Goal: Task Accomplishment & Management: Manage account settings

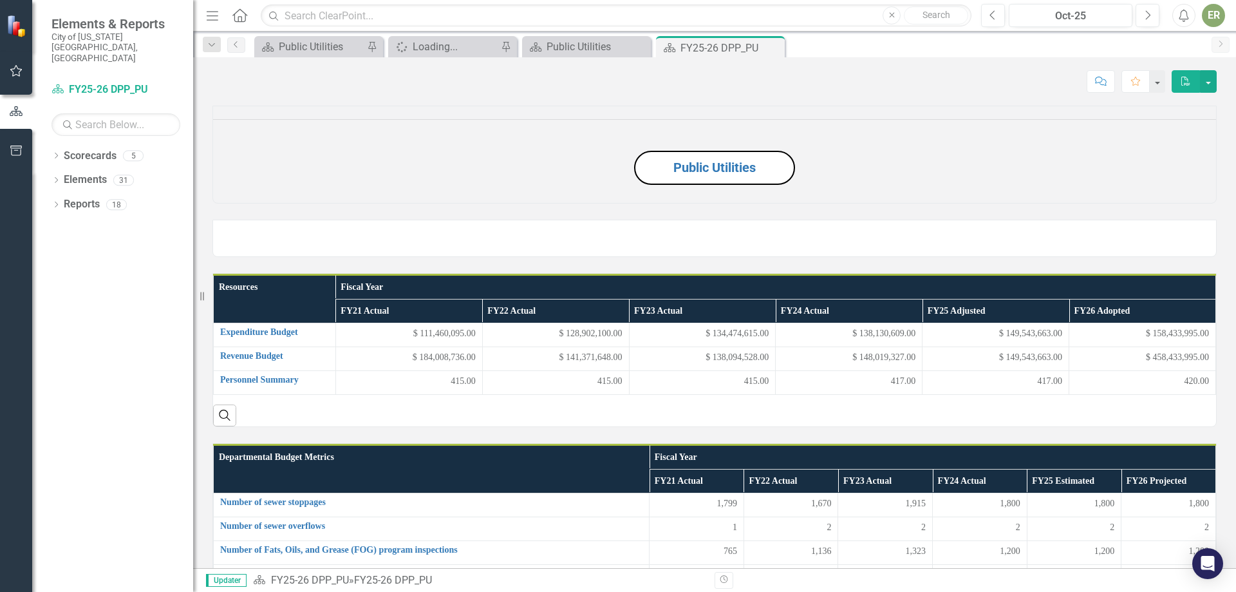
scroll to position [1159, 0]
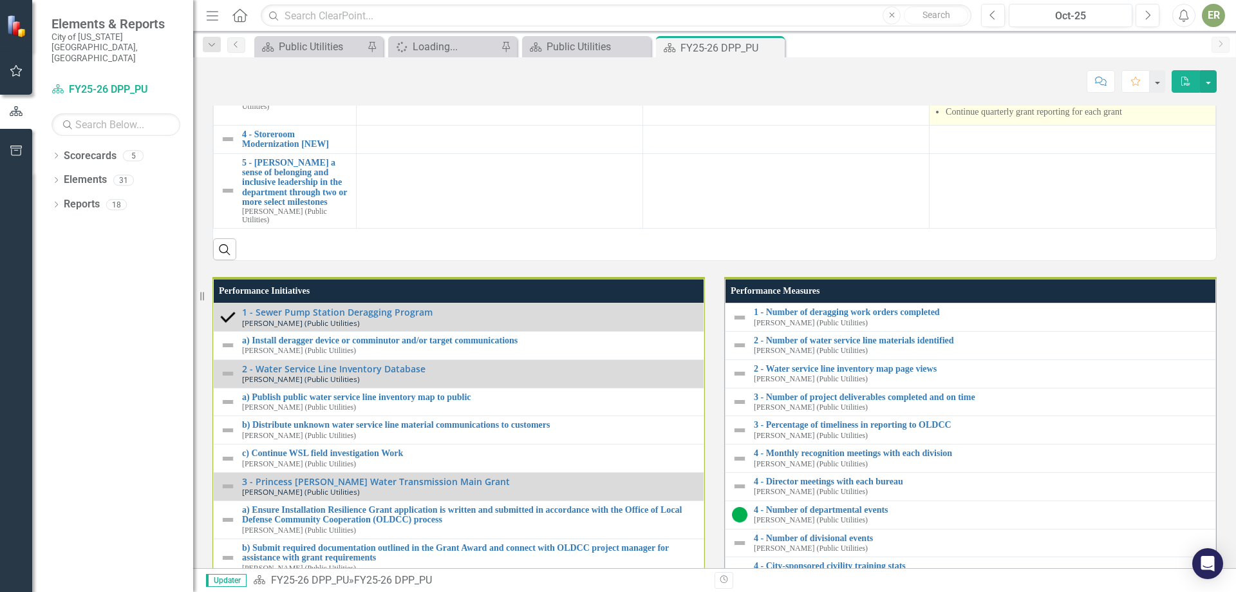
click at [1027, 125] on td "Finalize scope and fee Execute work order Issue notice to proceed Continue quar…" at bounding box center [1073, 92] width 287 height 65
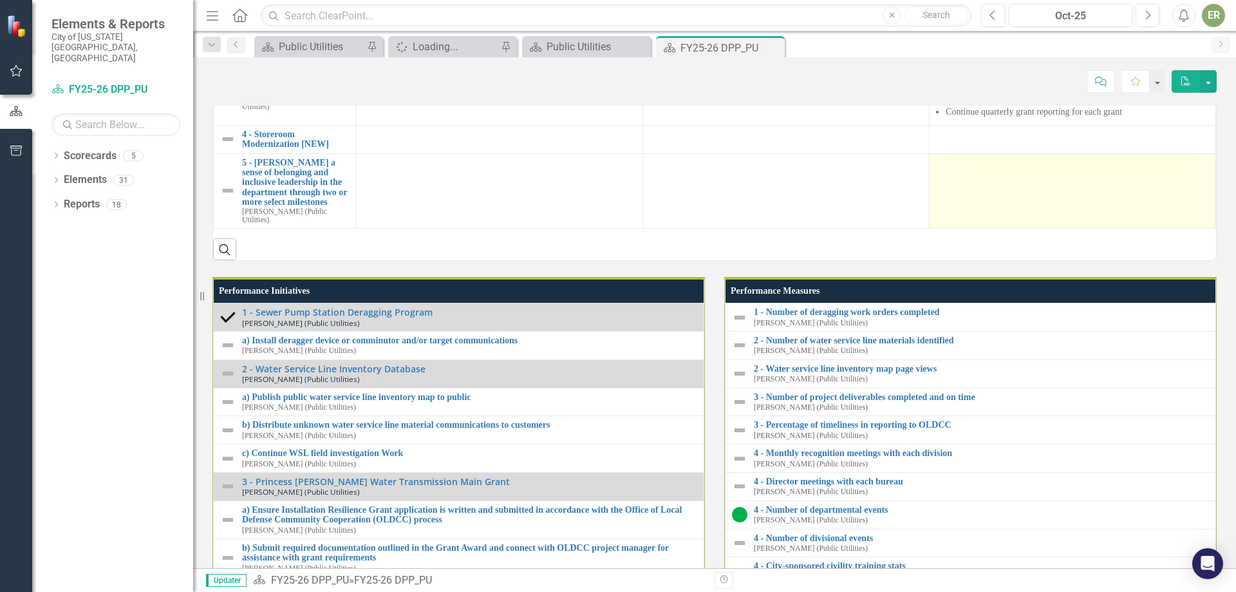
click at [981, 173] on div at bounding box center [1072, 165] width 273 height 15
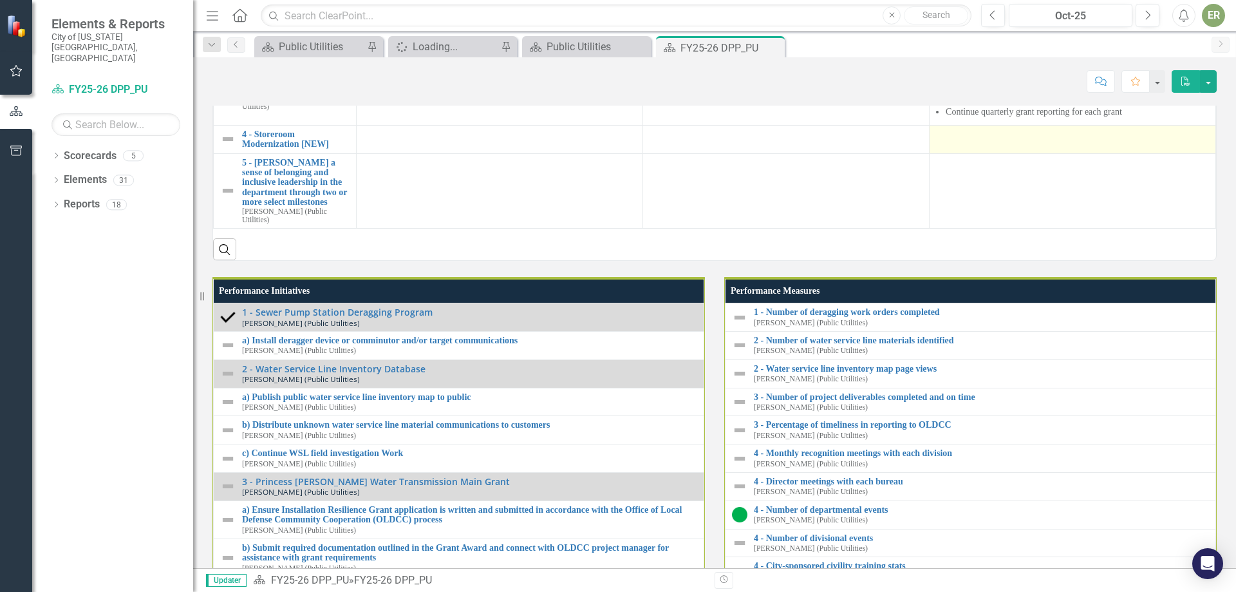
click at [961, 153] on td at bounding box center [1073, 139] width 287 height 28
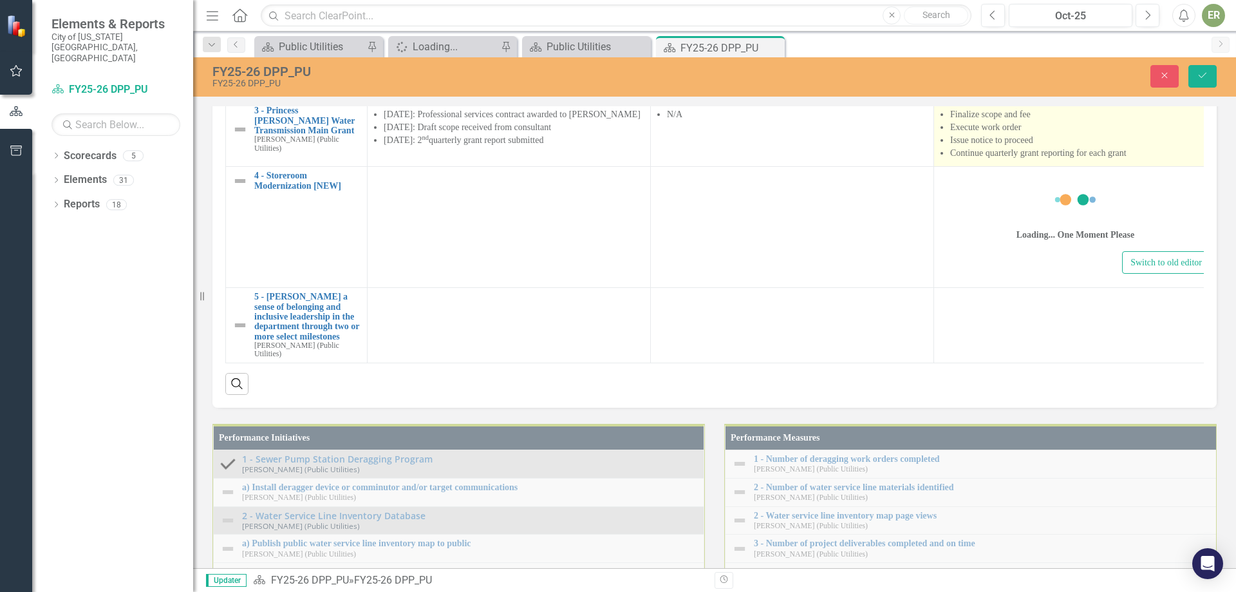
click at [1032, 121] on li "Finalize scope and fee" at bounding box center [1080, 114] width 260 height 13
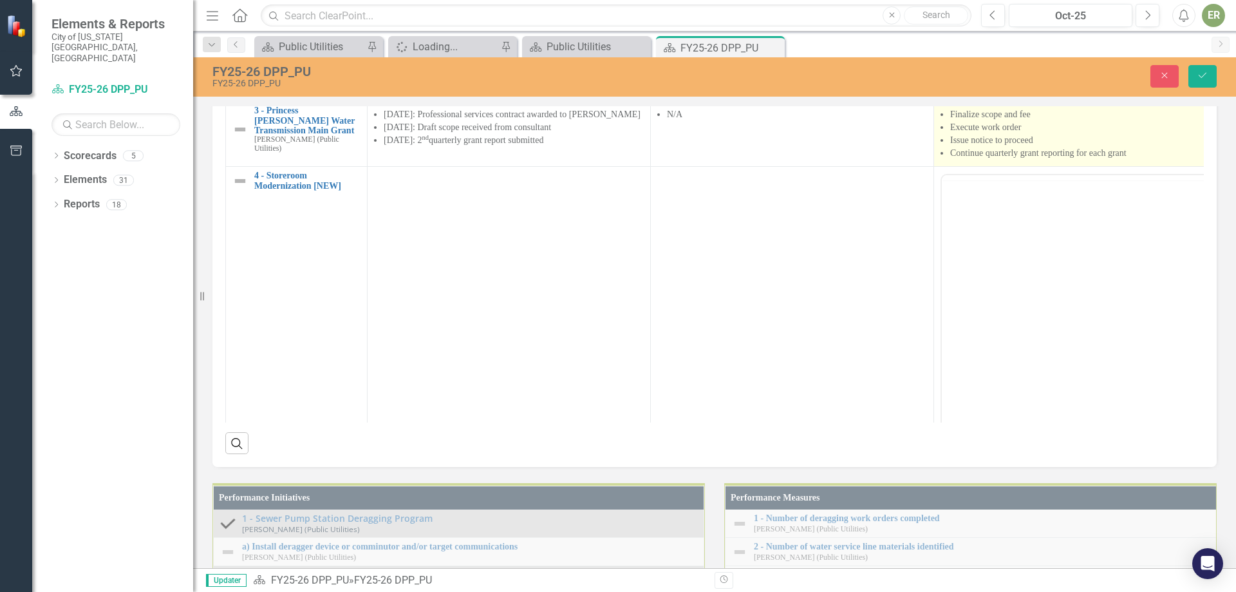
click at [1032, 121] on li "Finalize scope and fee" at bounding box center [1080, 114] width 260 height 13
click at [1044, 121] on li "Finalize scope and fee" at bounding box center [1080, 114] width 260 height 13
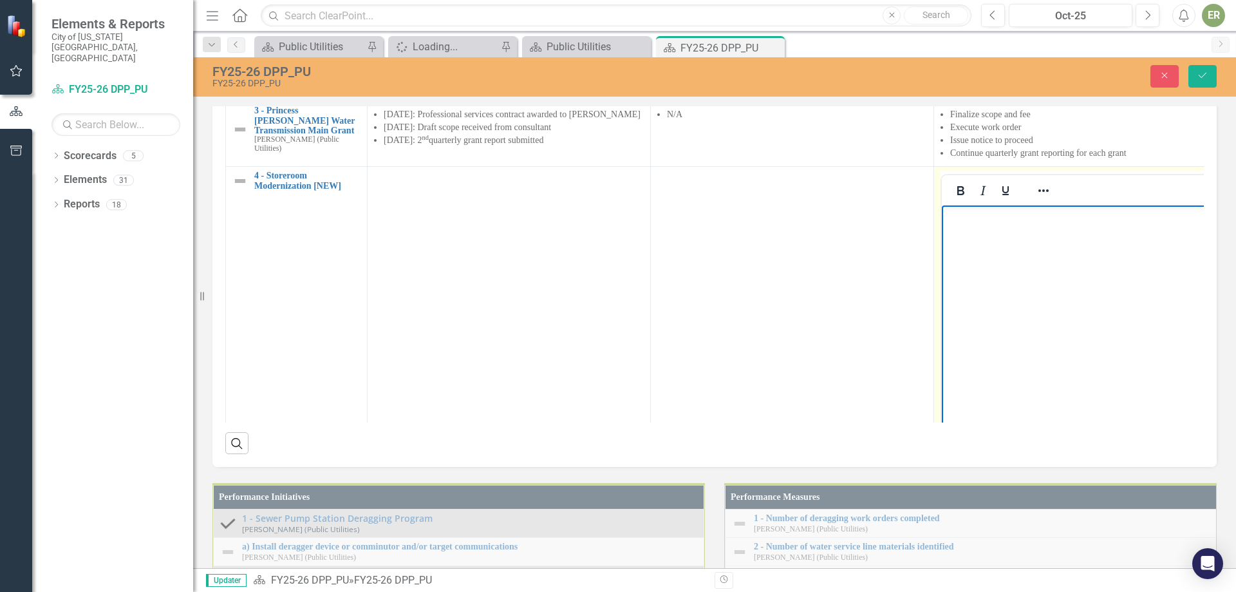
click at [961, 232] on body "Rich Text Area. Press ALT-0 for help." at bounding box center [1075, 301] width 267 height 193
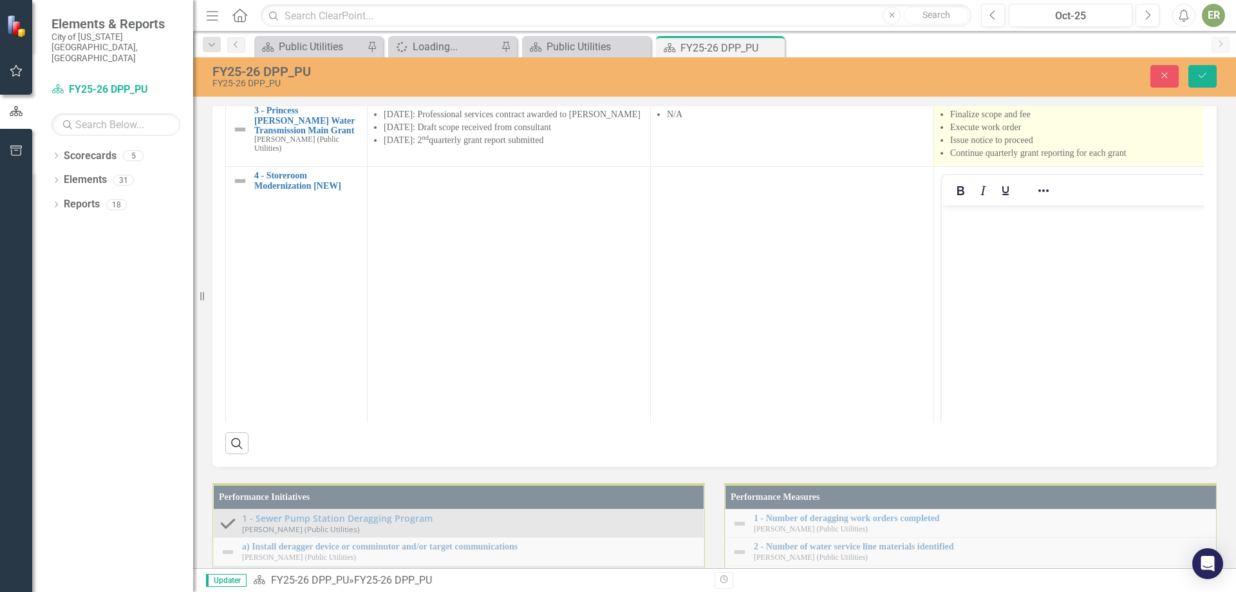
drag, startPoint x: 1045, startPoint y: 375, endPoint x: 1038, endPoint y: 377, distance: 7.3
click at [1038, 121] on li "Finalize scope and fee" at bounding box center [1080, 114] width 260 height 13
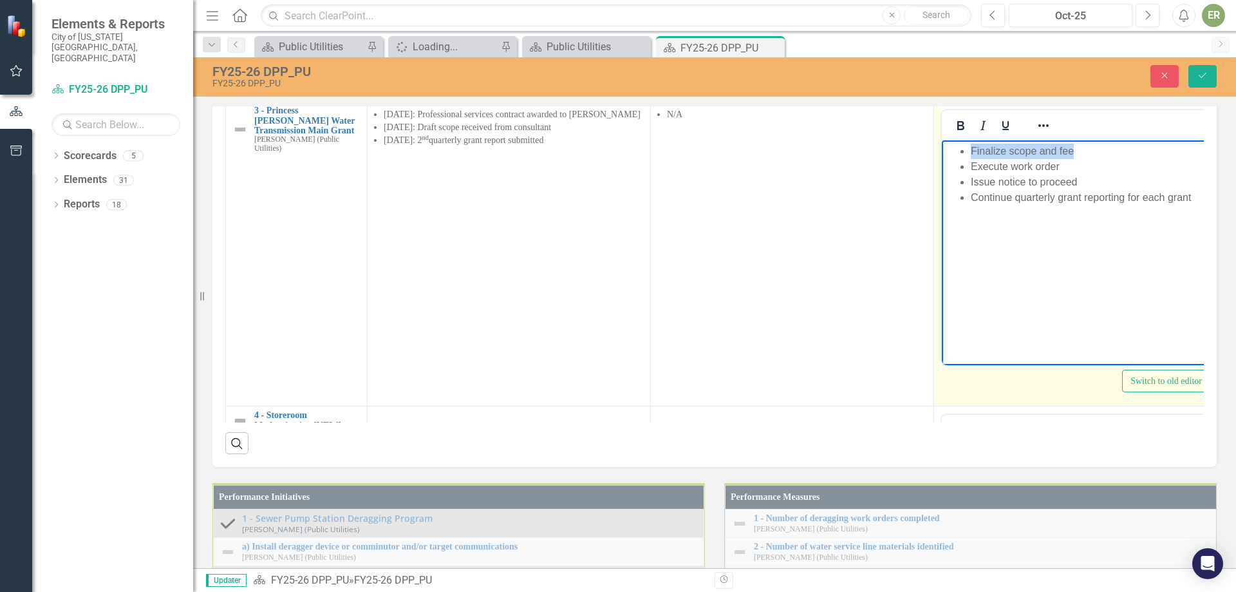
drag, startPoint x: 1089, startPoint y: 155, endPoint x: 949, endPoint y: 153, distance: 140.4
click at [949, 153] on ul "Finalize scope and fee Execute work order Issue notice to proceed Continue quar…" at bounding box center [1075, 175] width 261 height 62
copy li "Finalize scope and fee"
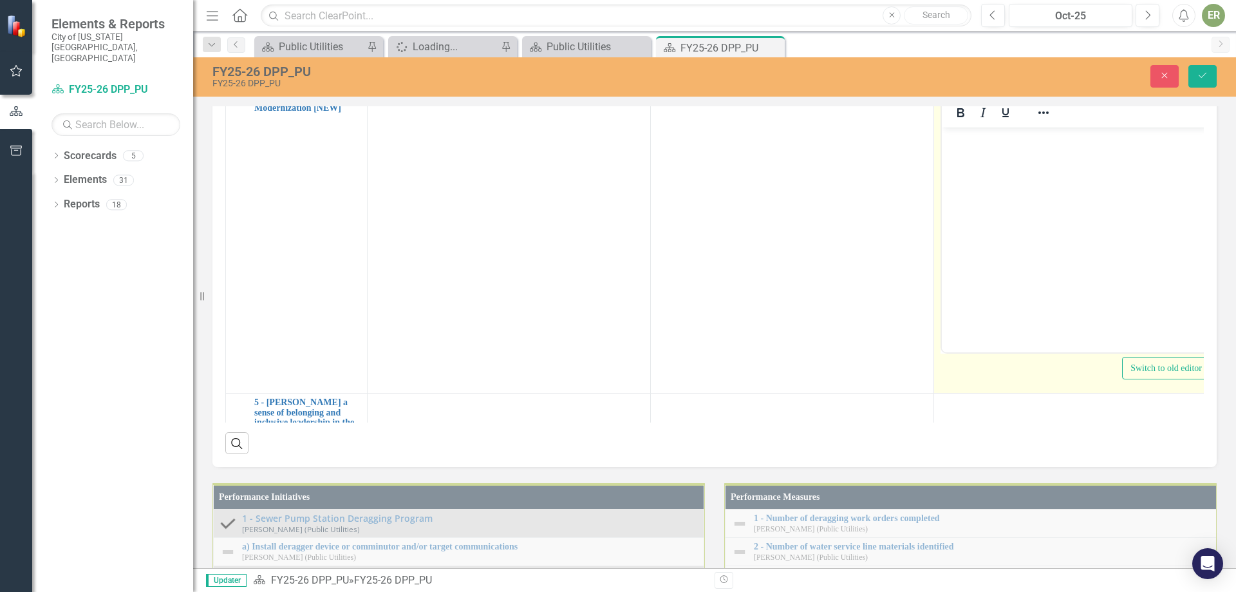
scroll to position [322, 0]
click at [1012, 170] on body "Rich Text Area. Press ALT-0 for help." at bounding box center [1075, 219] width 267 height 193
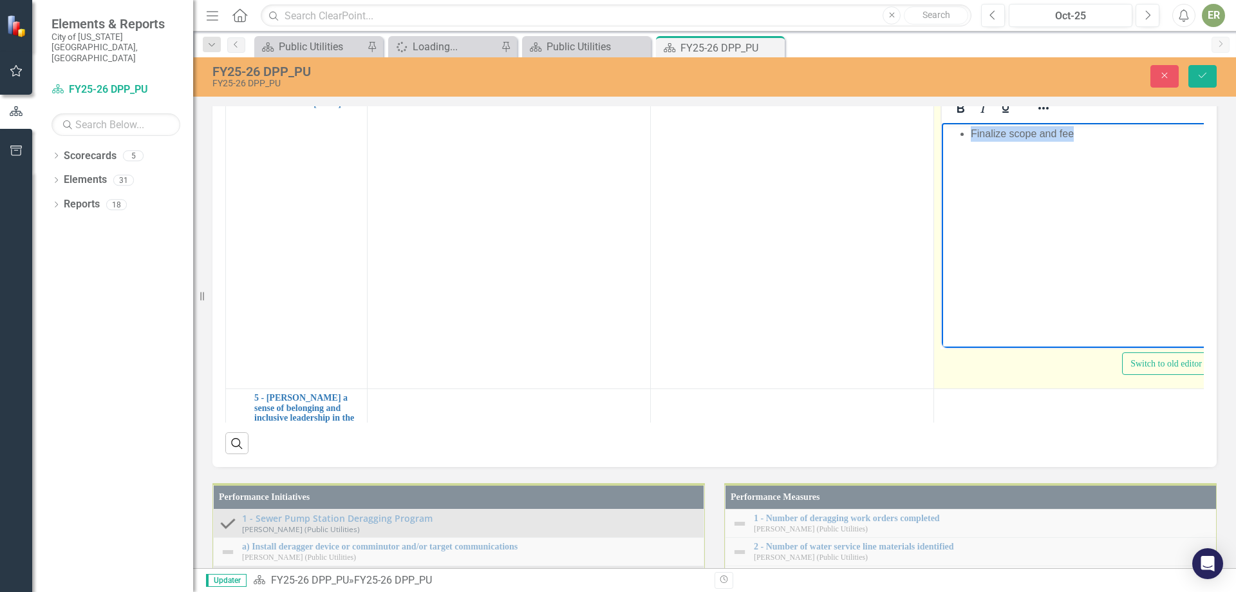
drag, startPoint x: 974, startPoint y: 137, endPoint x: 1077, endPoint y: 138, distance: 103.0
click at [1077, 138] on li "Finalize scope and fee" at bounding box center [1088, 133] width 235 height 15
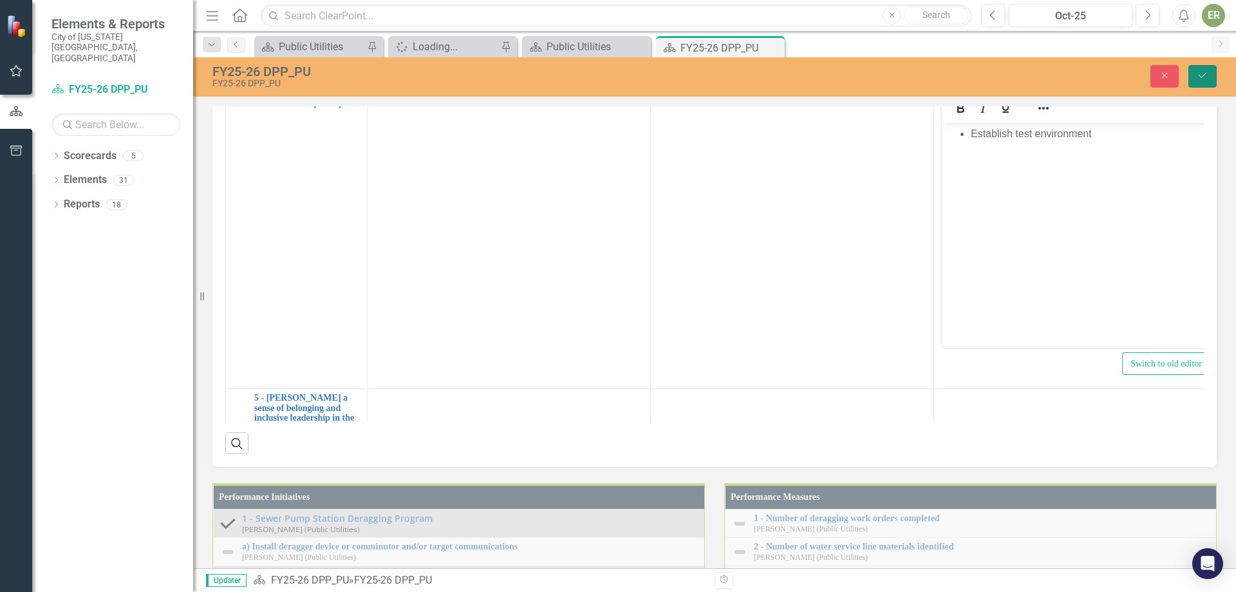
click at [1212, 72] on button "Save" at bounding box center [1203, 76] width 28 height 23
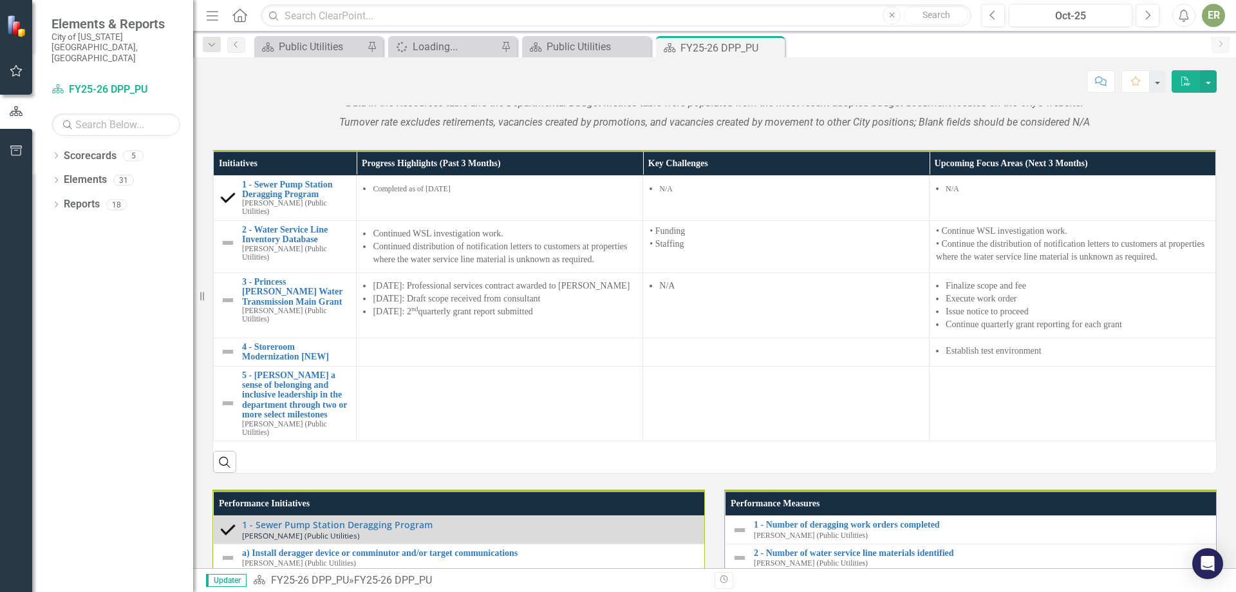
scroll to position [966, 0]
